Goal: Check status: Check status

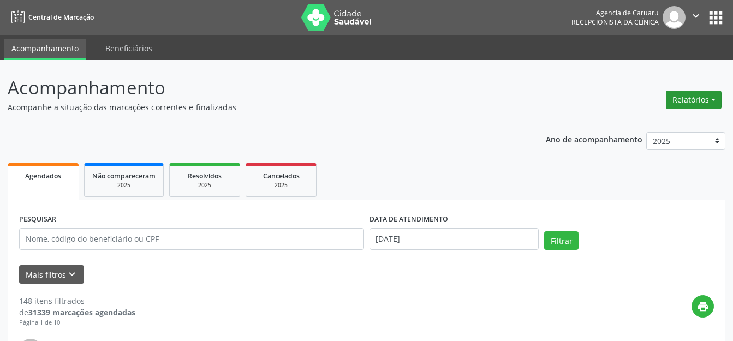
click at [691, 107] on button "Relatórios" at bounding box center [694, 100] width 56 height 19
click at [660, 122] on link "Agendamentos" at bounding box center [663, 123] width 117 height 15
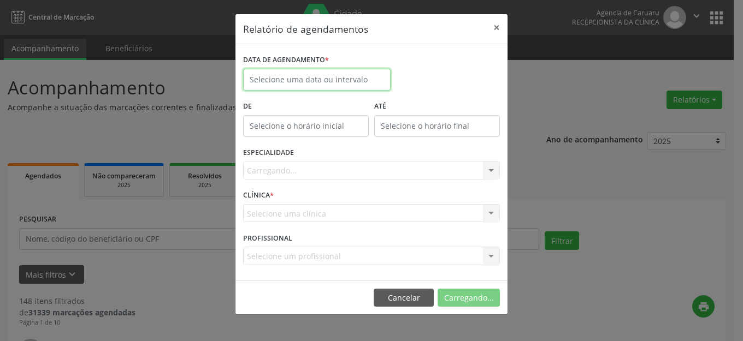
click at [325, 78] on input "text" at bounding box center [316, 80] width 147 height 22
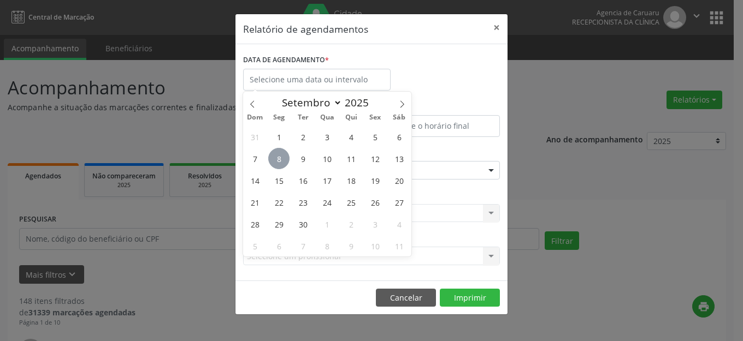
click at [283, 162] on span "8" at bounding box center [278, 158] width 21 height 21
type input "[DATE]"
click at [283, 162] on span "8" at bounding box center [278, 158] width 21 height 21
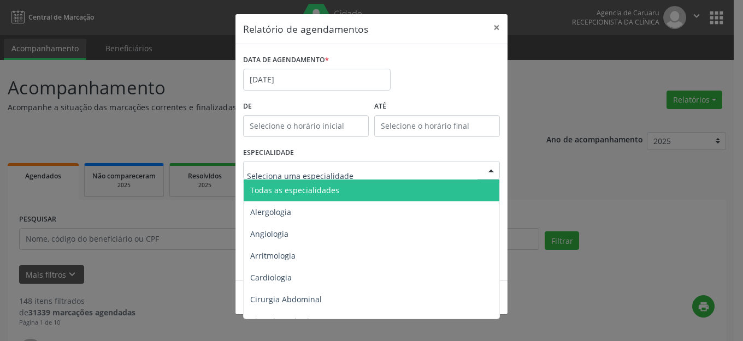
click at [334, 192] on span "Todas as especialidades" at bounding box center [294, 190] width 89 height 10
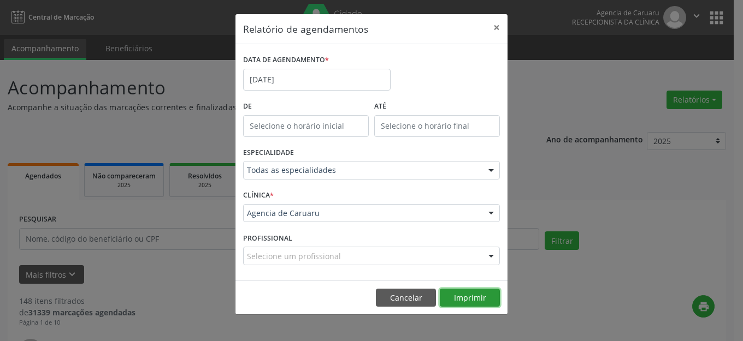
click at [456, 300] on button "Imprimir" at bounding box center [470, 298] width 60 height 19
click at [501, 28] on button "×" at bounding box center [496, 27] width 22 height 27
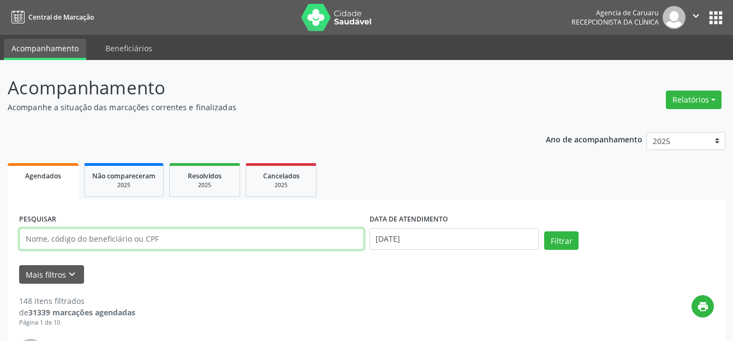
click at [144, 238] on input "text" at bounding box center [191, 239] width 345 height 22
paste input "[PERSON_NAME]"
type input "[PERSON_NAME]"
click at [481, 223] on div "DATA DE ATENDIMENTO" at bounding box center [455, 219] width 170 height 17
click at [482, 240] on input "[DATE]" at bounding box center [455, 239] width 170 height 22
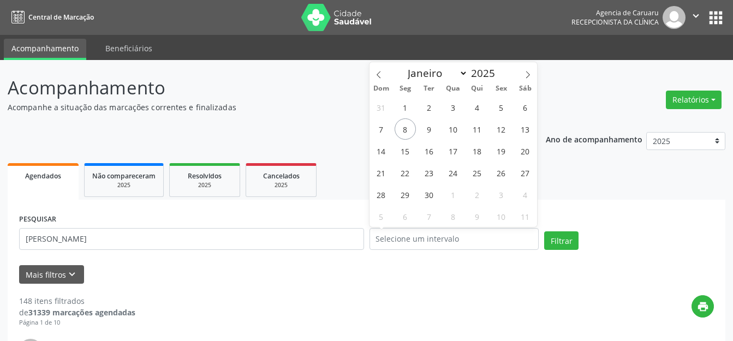
click at [586, 235] on div "Filtrar" at bounding box center [629, 245] width 175 height 26
select select "8"
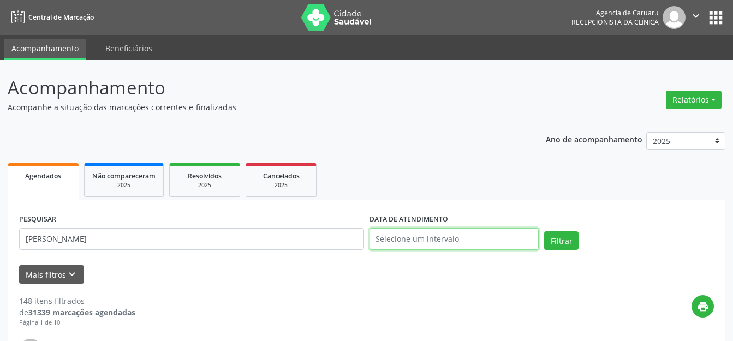
click at [529, 235] on input "text" at bounding box center [455, 239] width 170 height 22
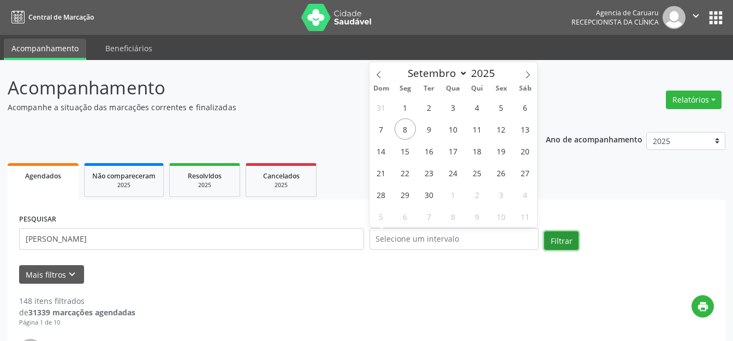
click at [555, 235] on button "Filtrar" at bounding box center [561, 241] width 34 height 19
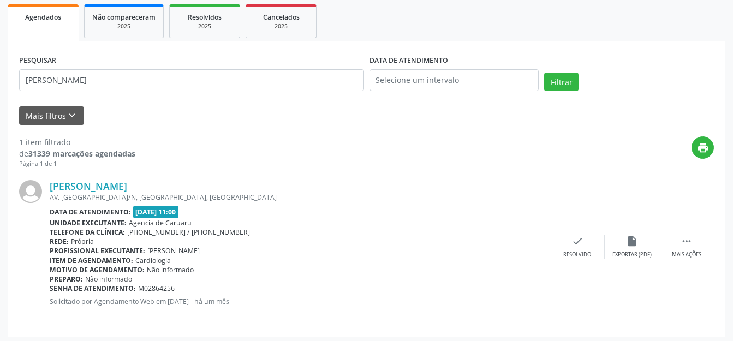
scroll to position [162, 0]
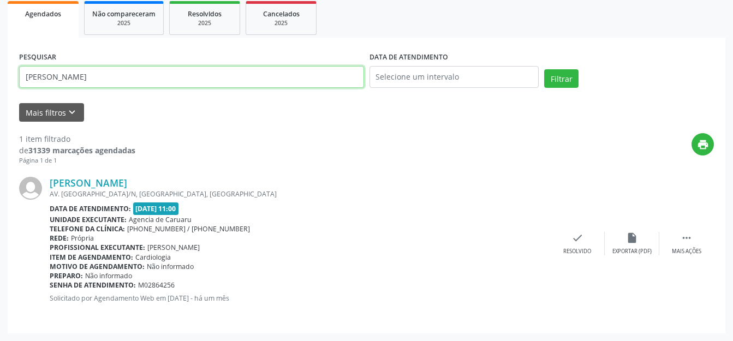
click at [141, 76] on input "[PERSON_NAME]" at bounding box center [191, 77] width 345 height 22
drag, startPoint x: 141, startPoint y: 76, endPoint x: 0, endPoint y: 79, distance: 140.9
click at [0, 79] on div "Acompanhamento Acompanhe a situação das marcações correntes e finalizadas Relat…" at bounding box center [366, 119] width 733 height 443
paste input "[PERSON_NAME]"
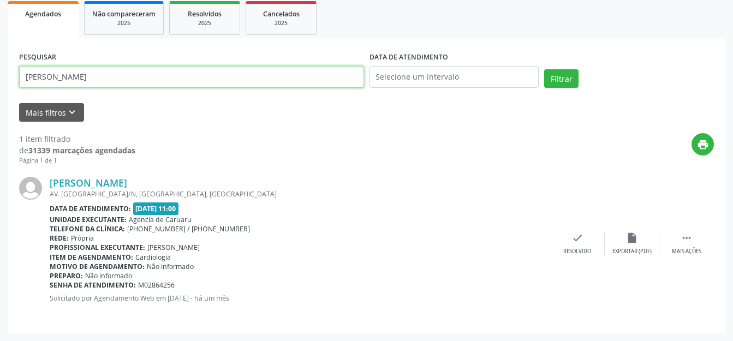
type input "[PERSON_NAME]"
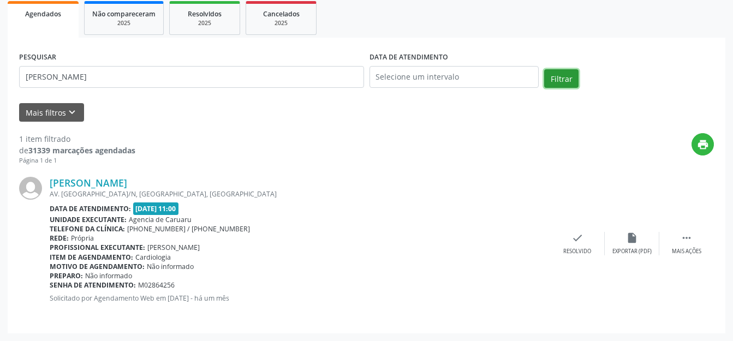
click at [555, 79] on button "Filtrar" at bounding box center [561, 78] width 34 height 19
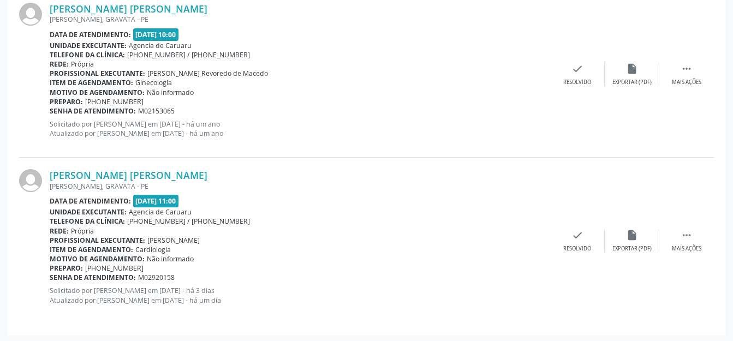
scroll to position [672, 0]
